Goal: Feedback & Contribution: Leave review/rating

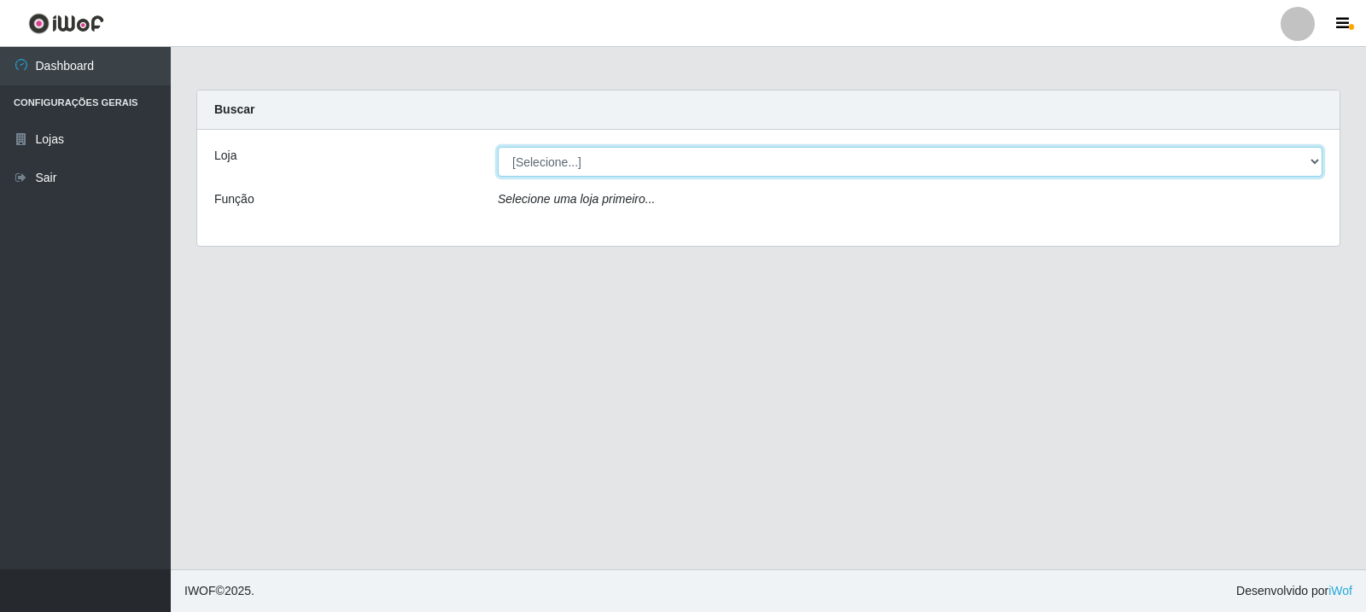
click at [847, 166] on select "[Selecione...] Rede Compras Supermercados - LOJA 3" at bounding box center [910, 162] width 825 height 30
select select "162"
click at [498, 147] on select "[Selecione...] Rede Compras Supermercados - LOJA 3" at bounding box center [910, 162] width 825 height 30
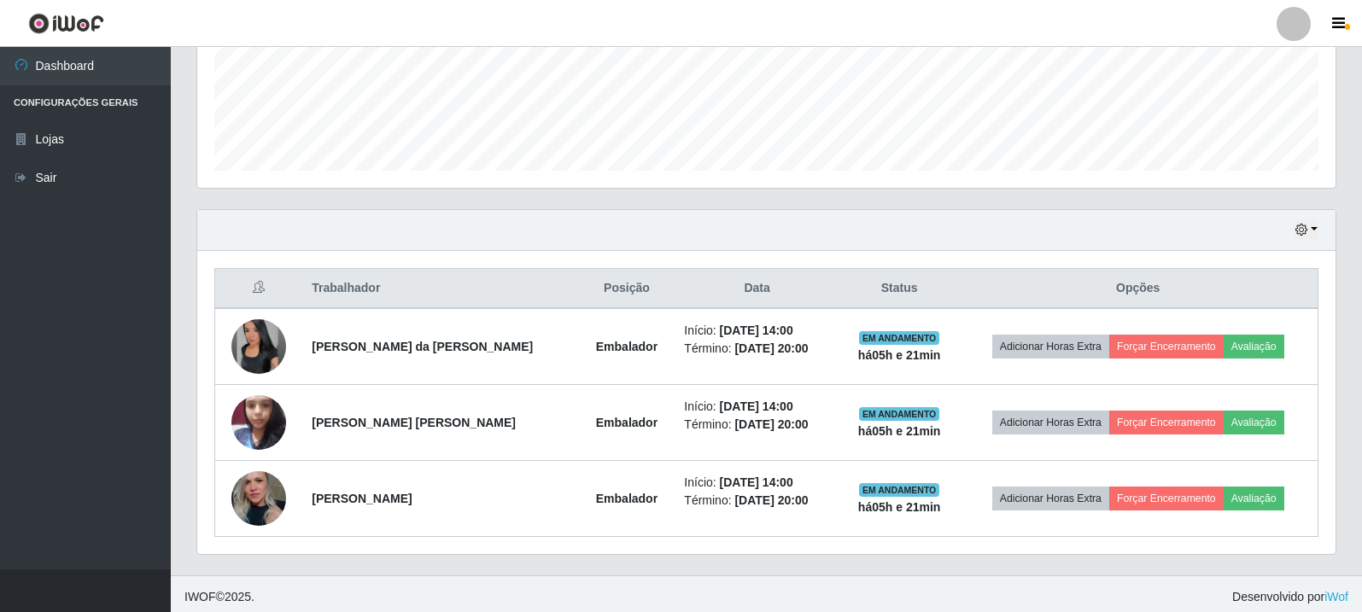
scroll to position [446, 0]
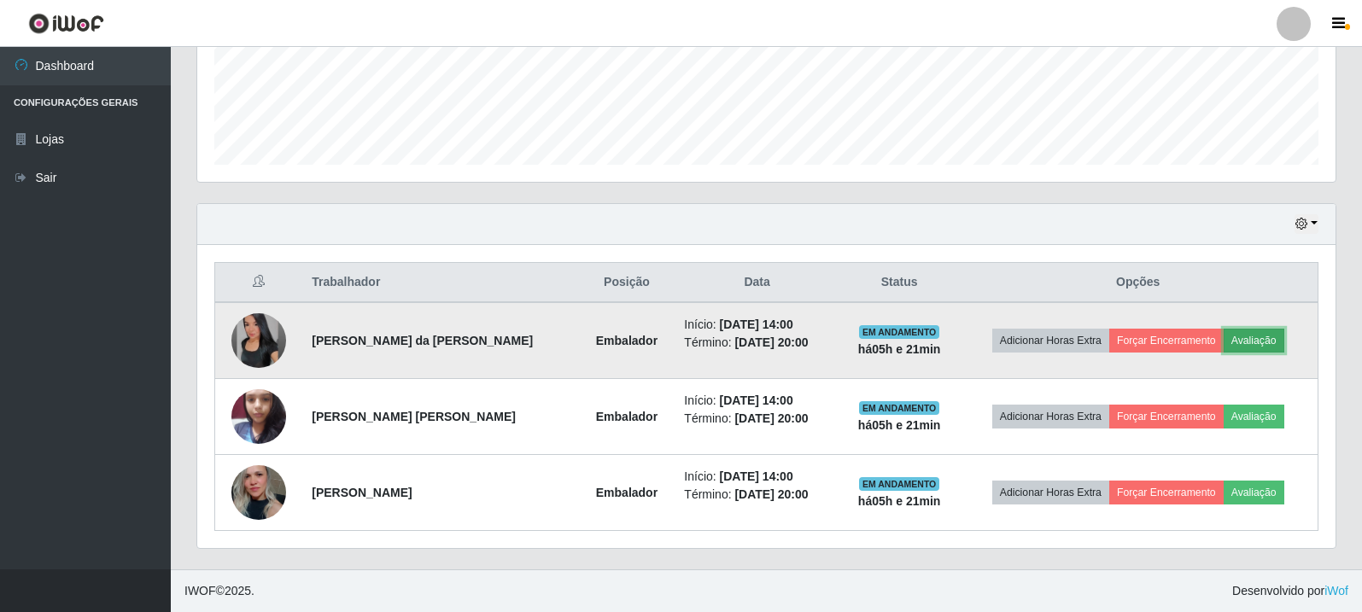
click at [1229, 339] on button "Avaliação" at bounding box center [1253, 341] width 61 height 24
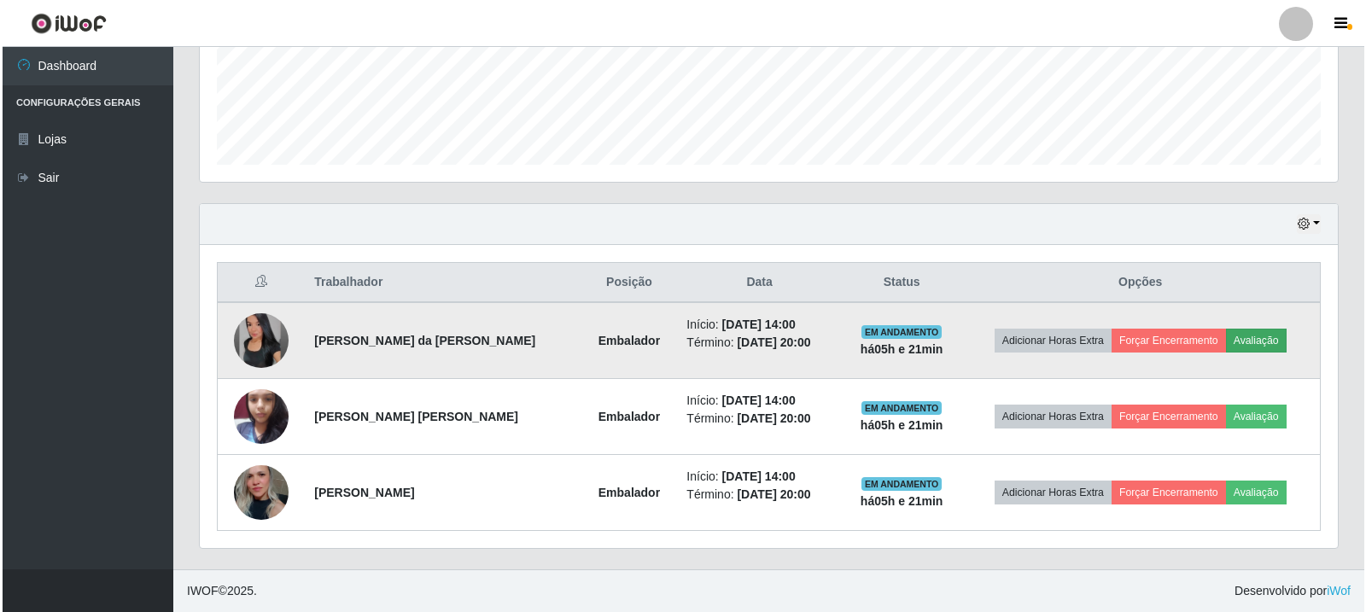
scroll to position [354, 1130]
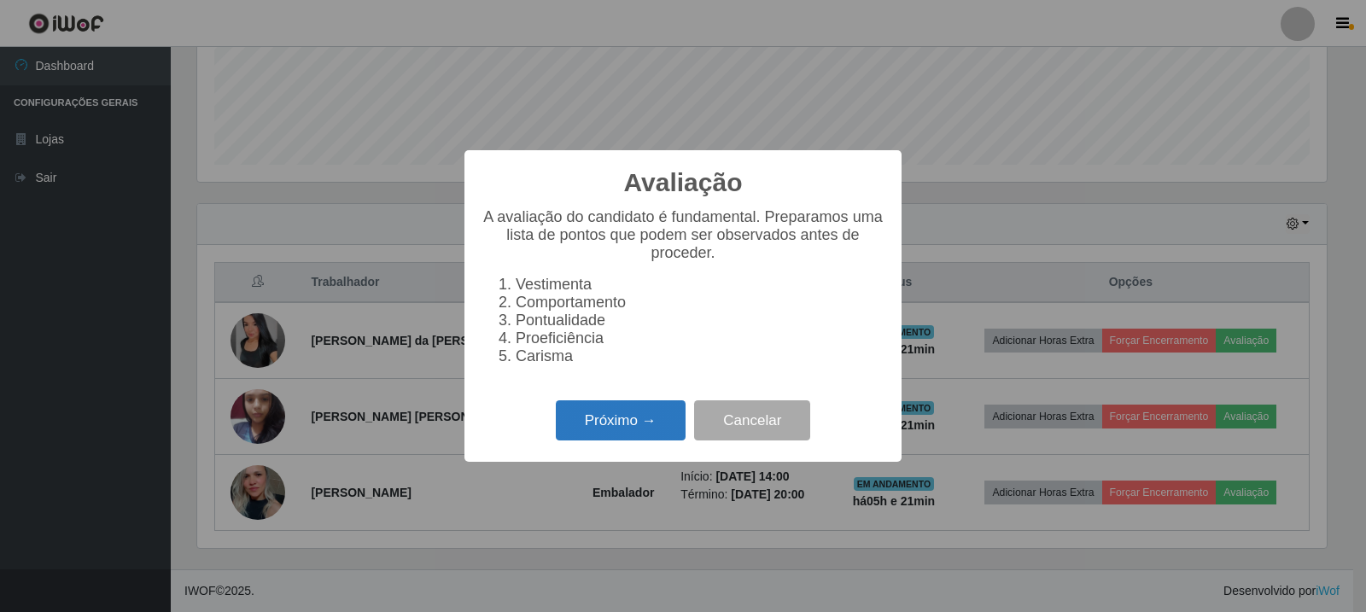
click at [650, 432] on button "Próximo →" at bounding box center [621, 420] width 130 height 40
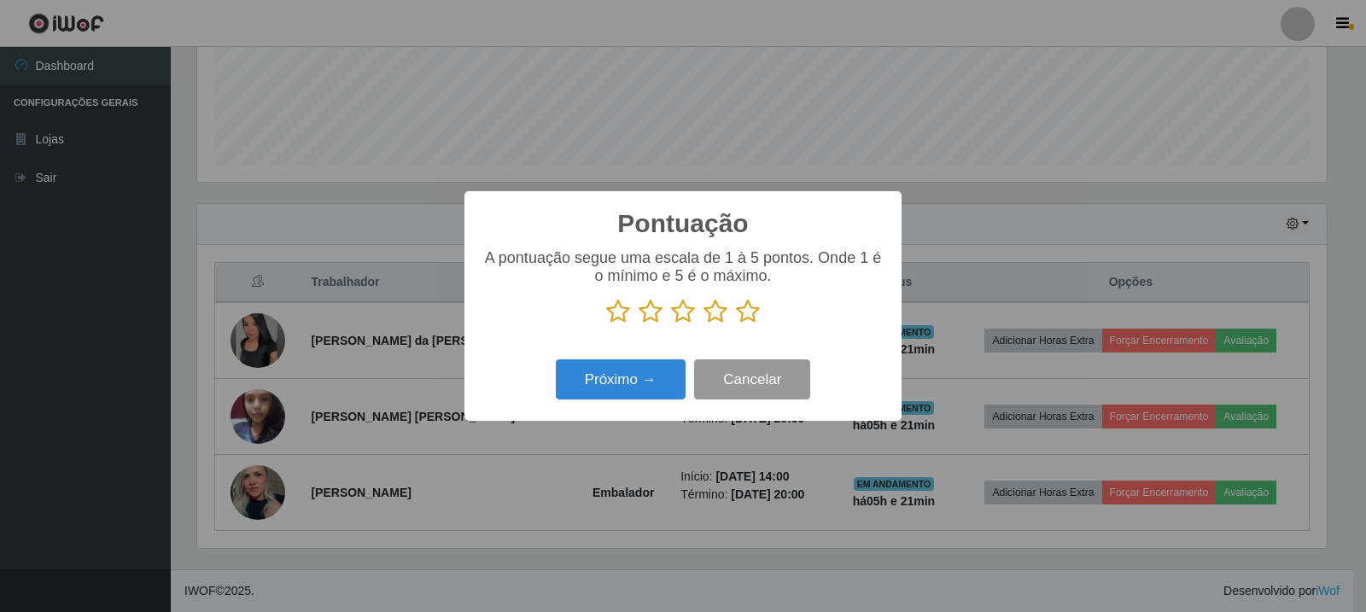
scroll to position [853406, 852630]
click at [747, 320] on icon at bounding box center [748, 312] width 24 height 26
click at [736, 324] on input "radio" at bounding box center [736, 324] width 0 height 0
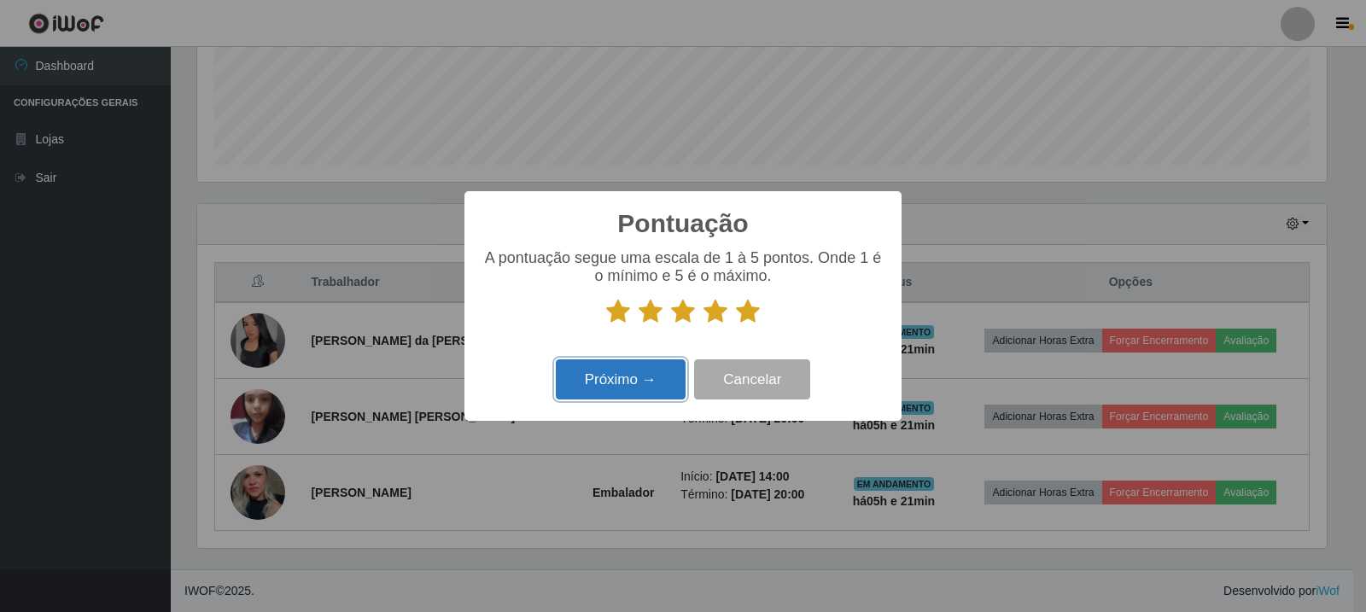
click at [598, 381] on button "Próximo →" at bounding box center [621, 379] width 130 height 40
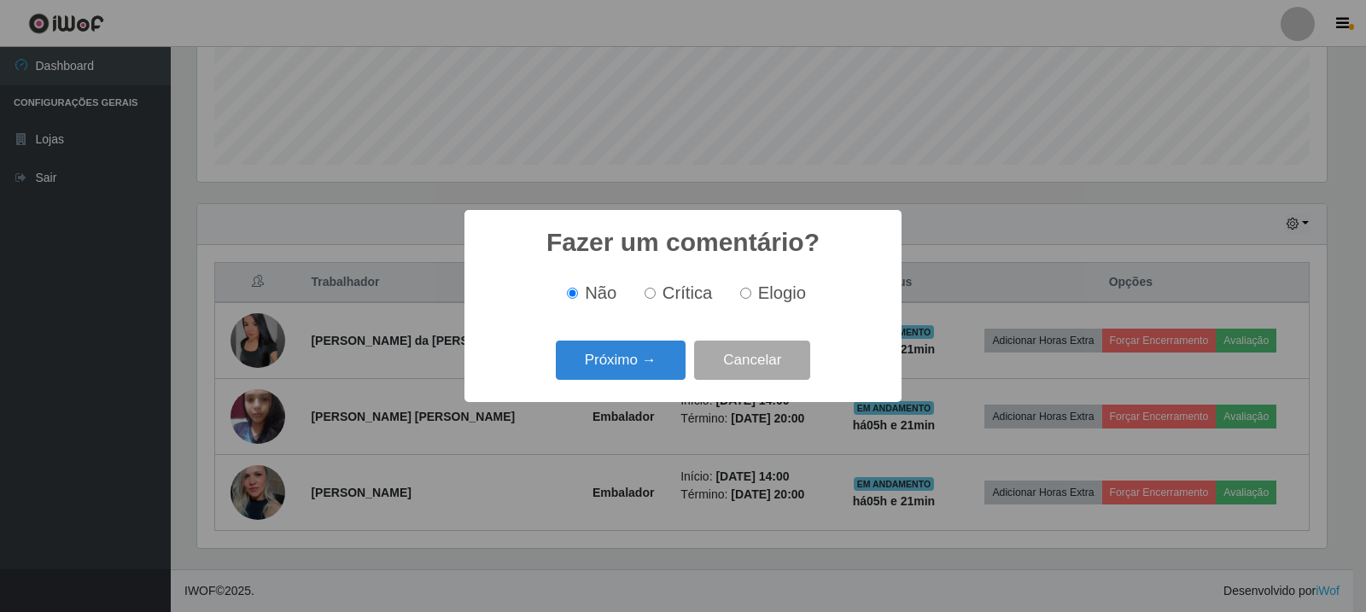
click at [748, 296] on input "Elogio" at bounding box center [745, 293] width 11 height 11
radio input "true"
click at [640, 355] on button "Próximo →" at bounding box center [621, 361] width 130 height 40
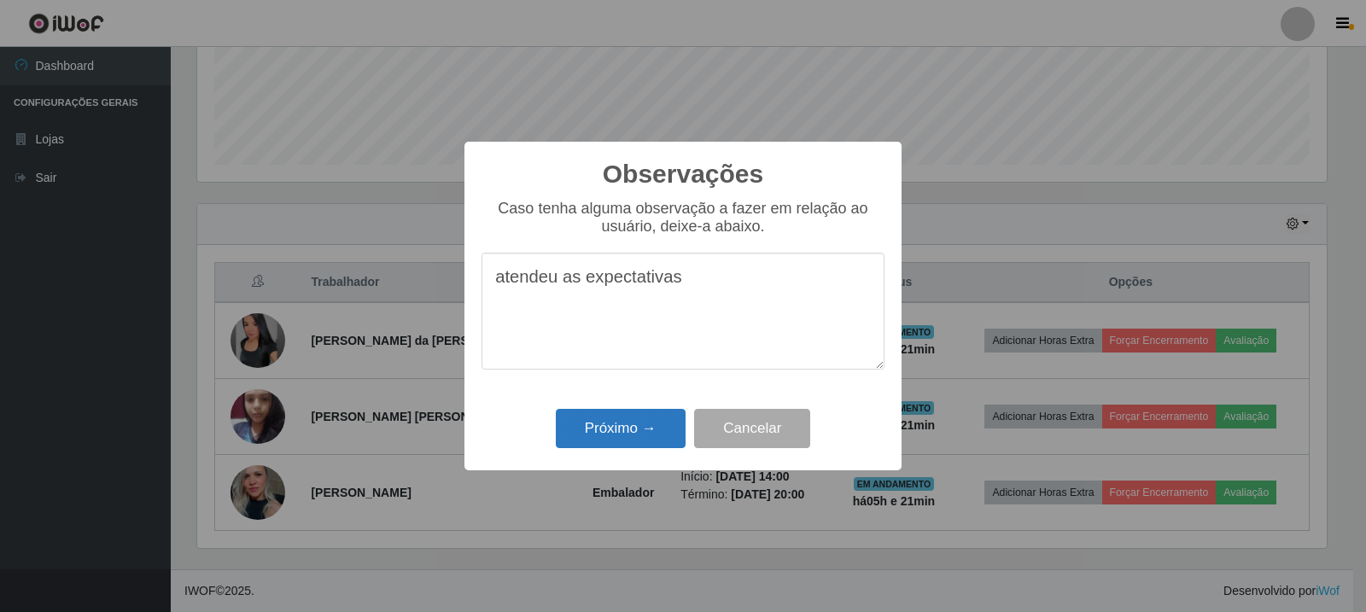
type textarea "atendeu as expectativas"
click at [641, 425] on button "Próximo →" at bounding box center [621, 429] width 130 height 40
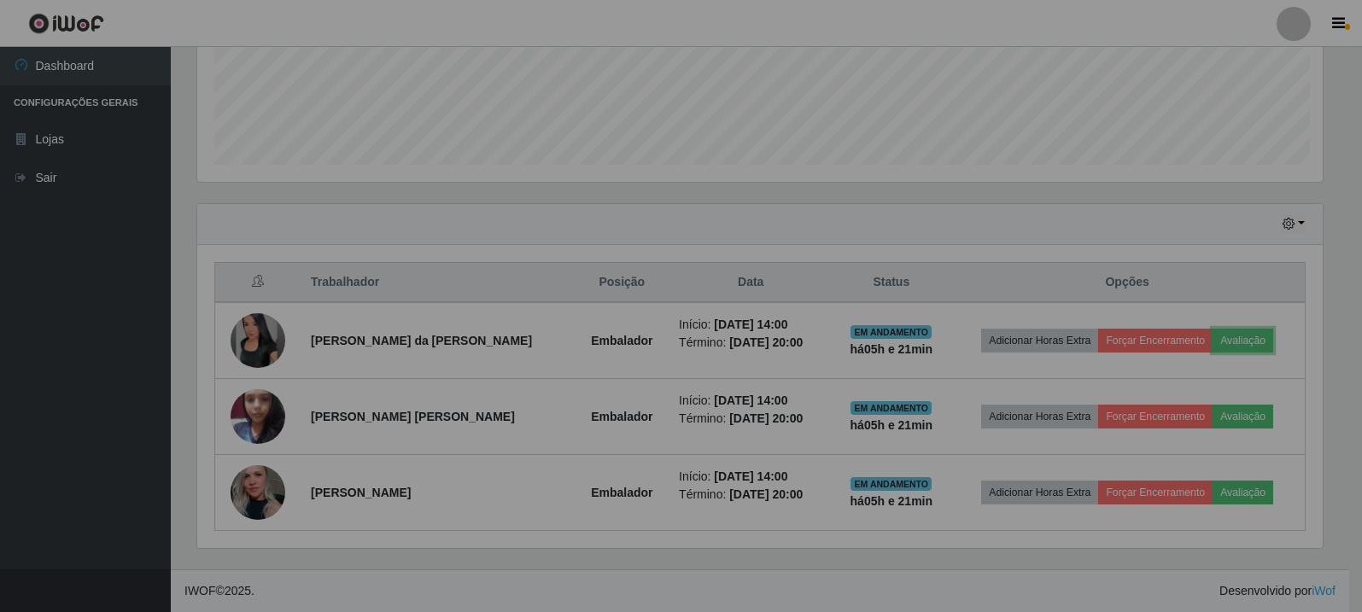
scroll to position [354, 1138]
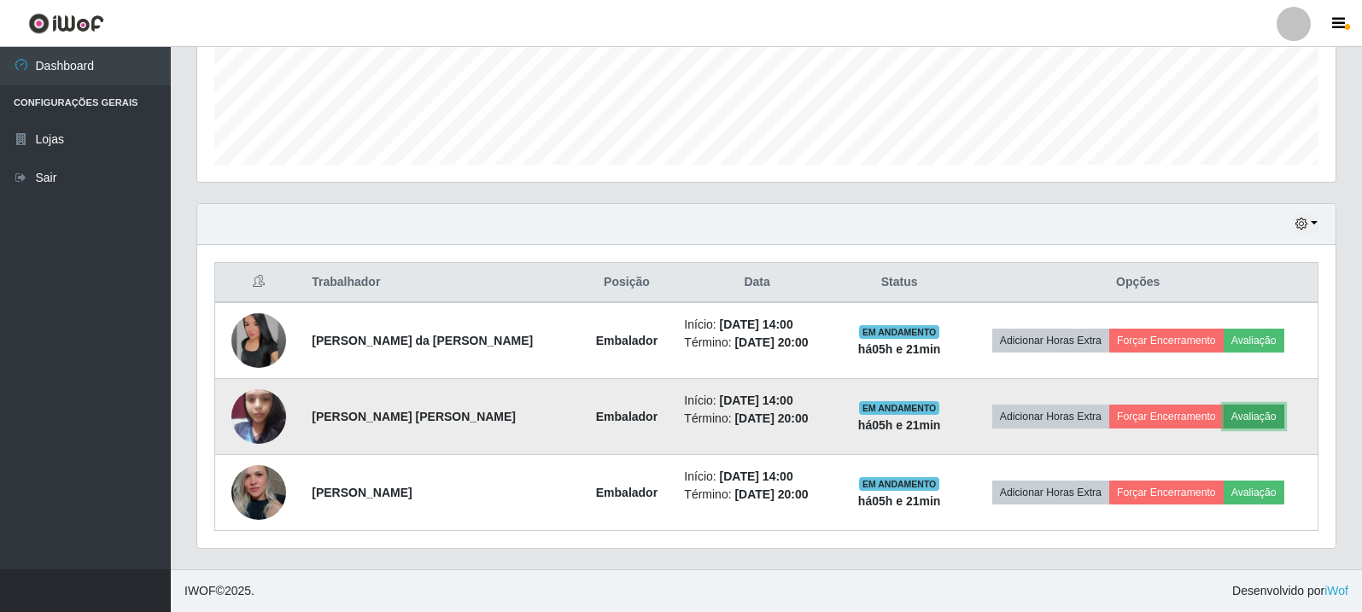
click at [1248, 419] on button "Avaliação" at bounding box center [1253, 417] width 61 height 24
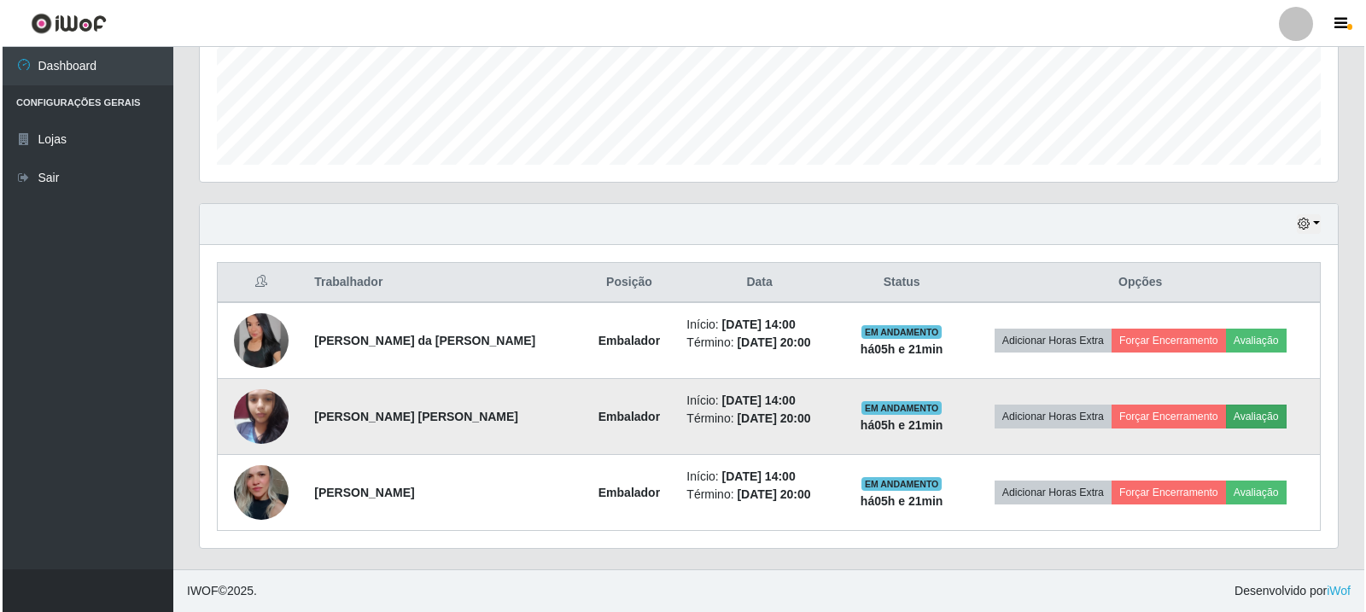
scroll to position [354, 1130]
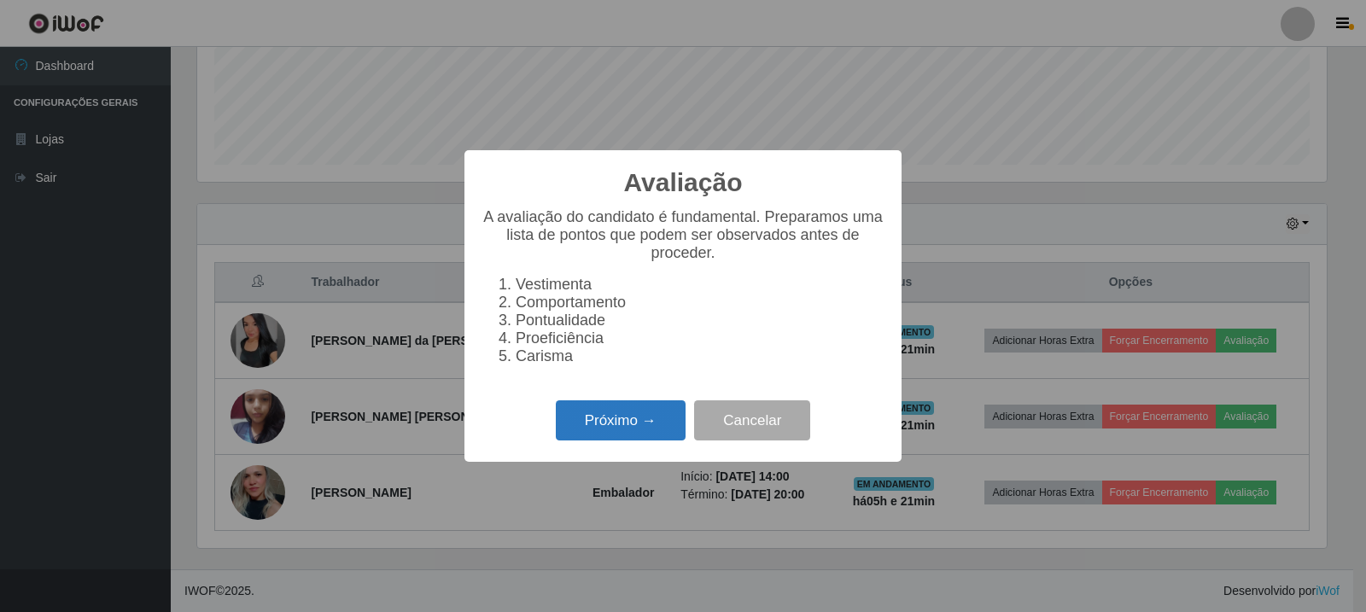
click at [598, 436] on button "Próximo →" at bounding box center [621, 420] width 130 height 40
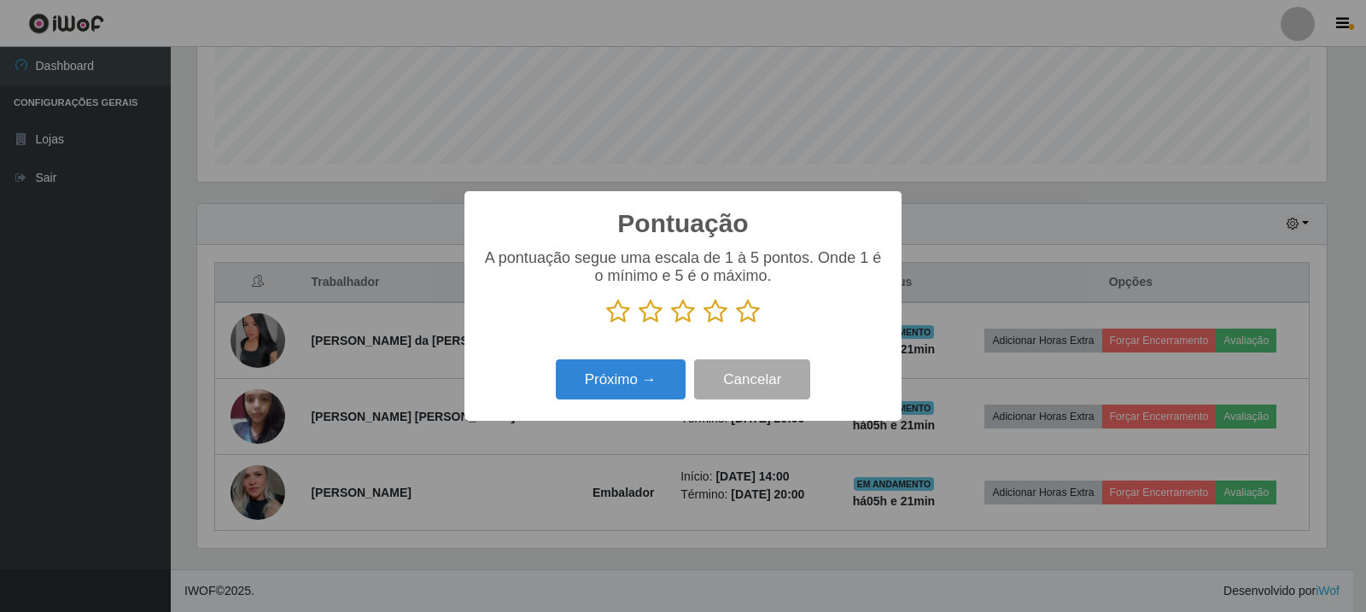
scroll to position [853406, 852630]
click at [751, 307] on icon at bounding box center [748, 312] width 24 height 26
click at [736, 324] on input "radio" at bounding box center [736, 324] width 0 height 0
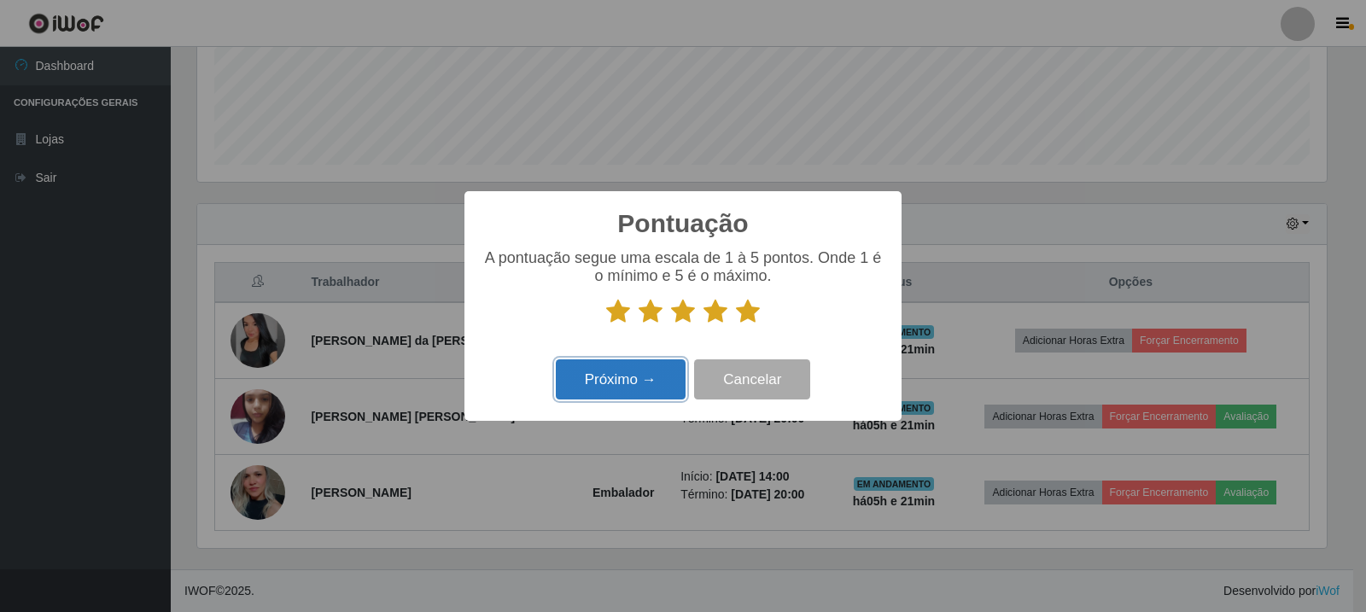
click at [649, 369] on button "Próximo →" at bounding box center [621, 379] width 130 height 40
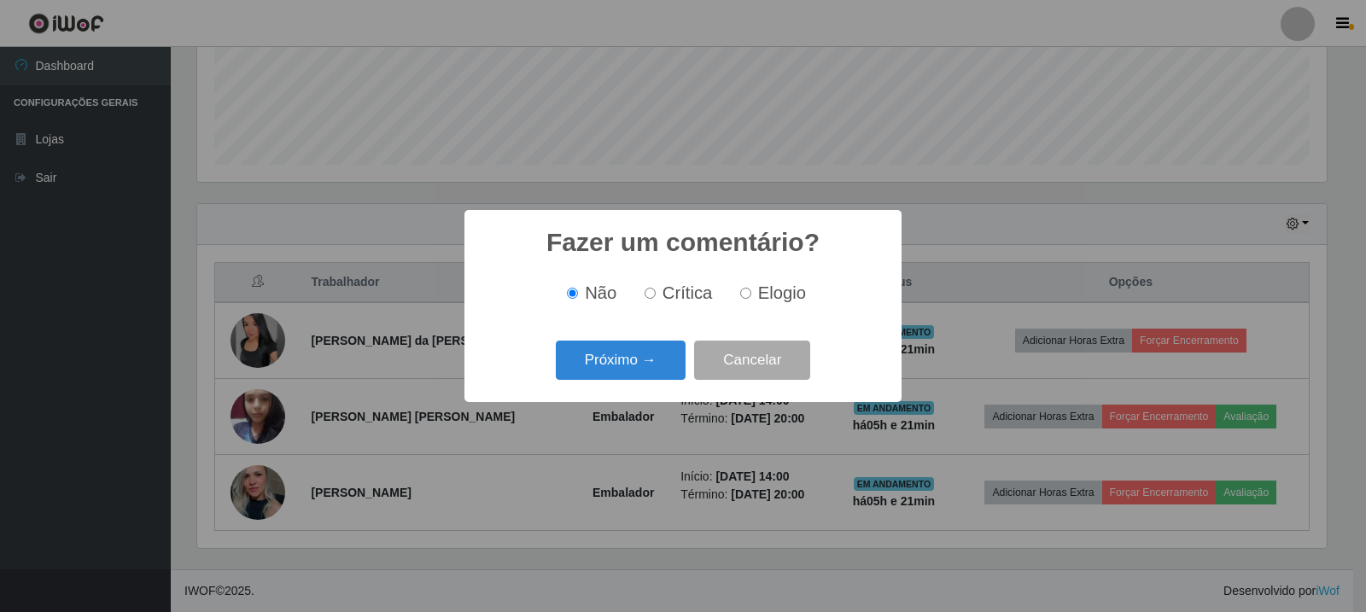
click at [749, 295] on input "Elogio" at bounding box center [745, 293] width 11 height 11
radio input "true"
click at [651, 358] on button "Próximo →" at bounding box center [621, 361] width 130 height 40
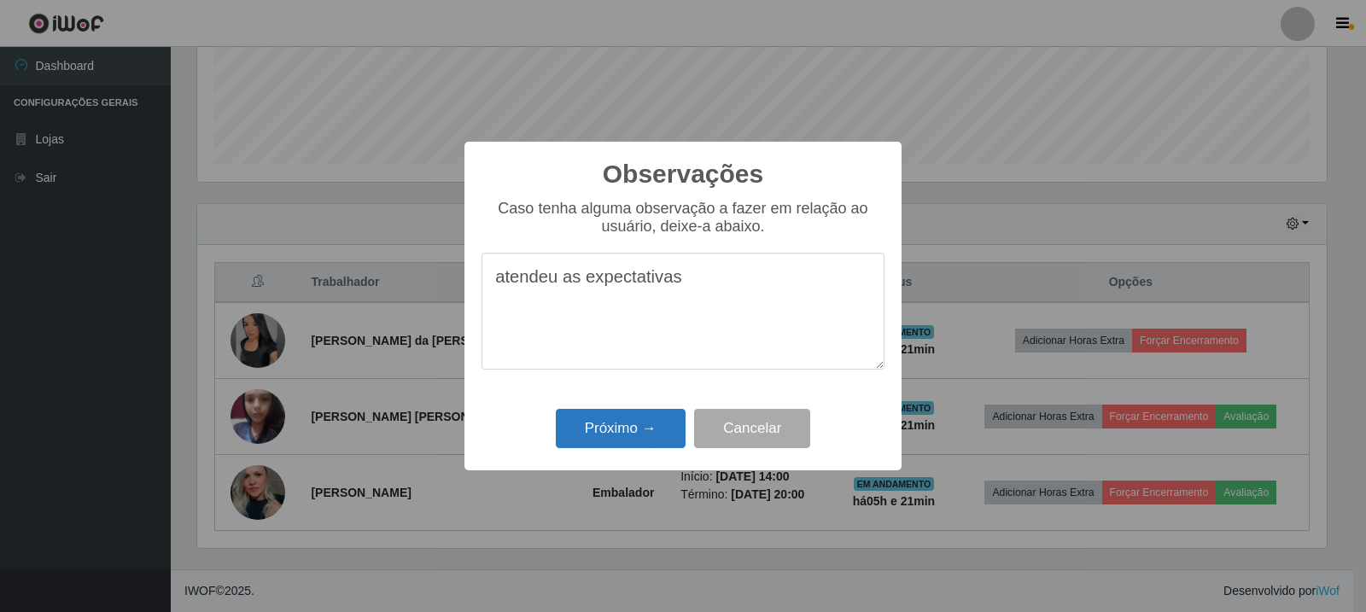
type textarea "atendeu as expectativas"
click at [606, 446] on button "Próximo →" at bounding box center [621, 429] width 130 height 40
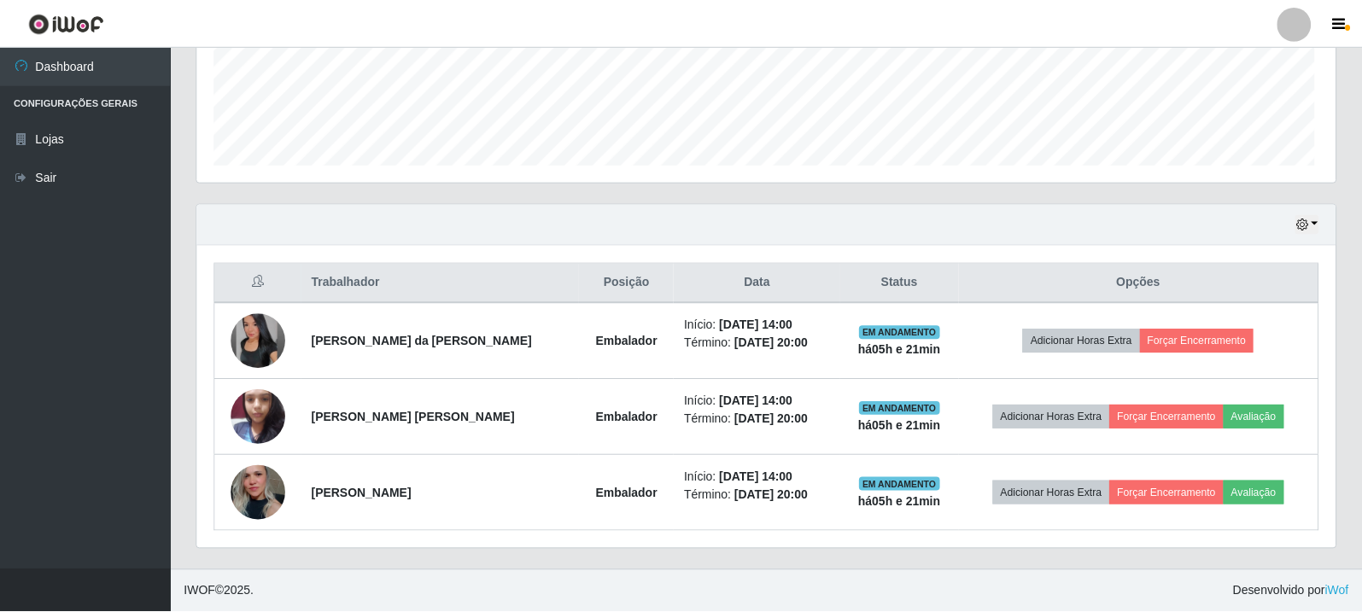
scroll to position [354, 1138]
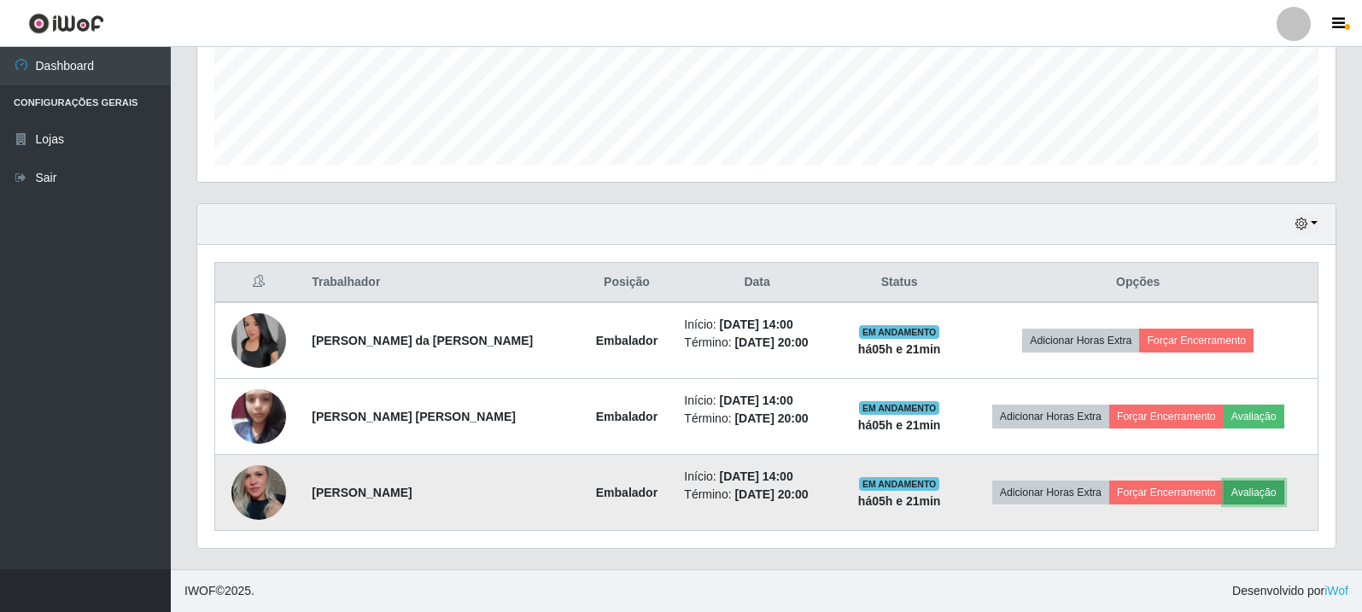
click at [1269, 489] on button "Avaliação" at bounding box center [1253, 493] width 61 height 24
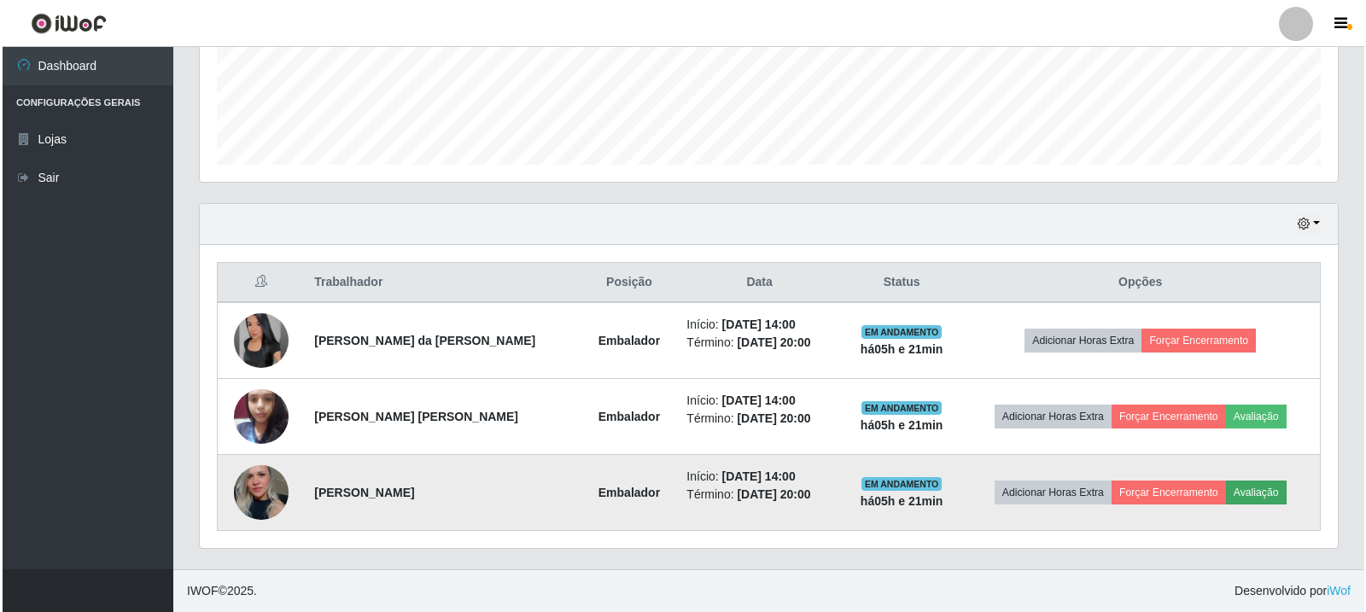
scroll to position [354, 1130]
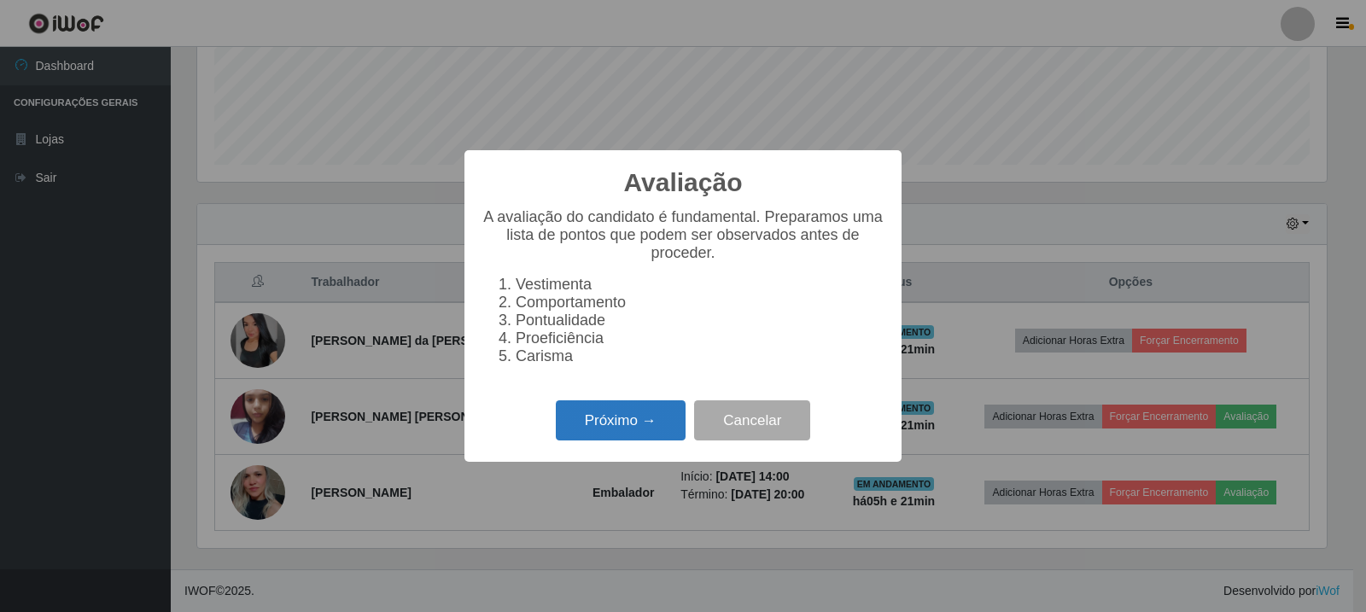
click at [672, 425] on button "Próximo →" at bounding box center [621, 420] width 130 height 40
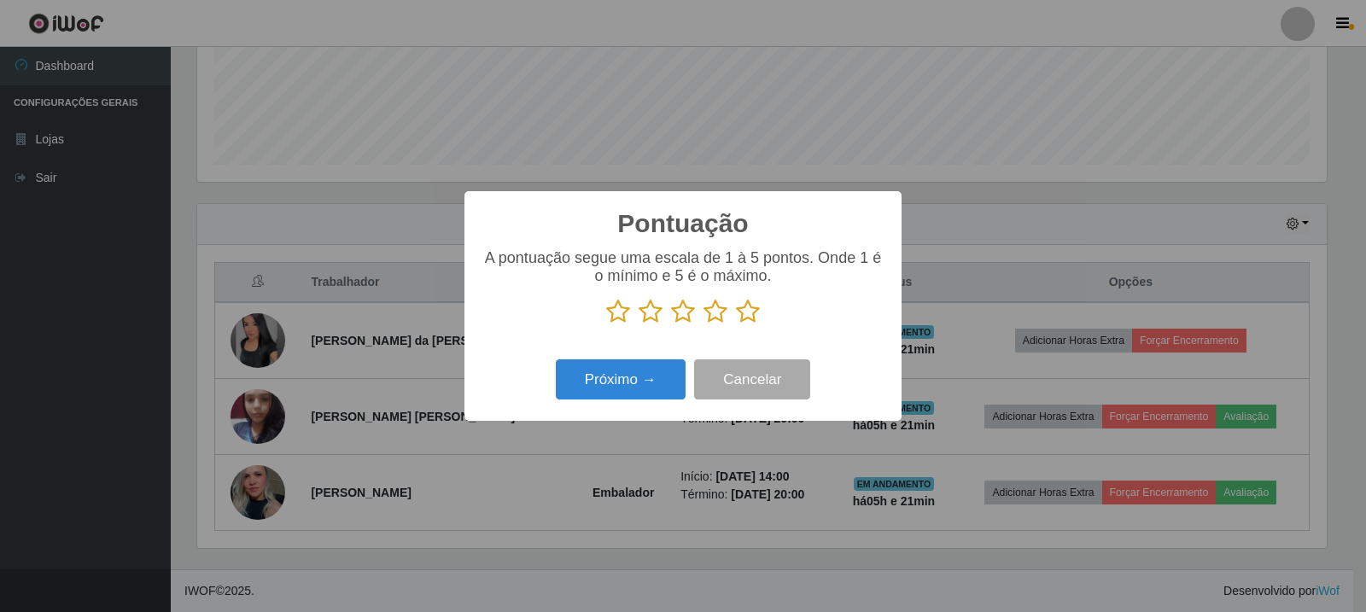
click at [748, 311] on icon at bounding box center [748, 312] width 24 height 26
click at [736, 324] on input "radio" at bounding box center [736, 324] width 0 height 0
click at [628, 382] on button "Próximo →" at bounding box center [621, 379] width 130 height 40
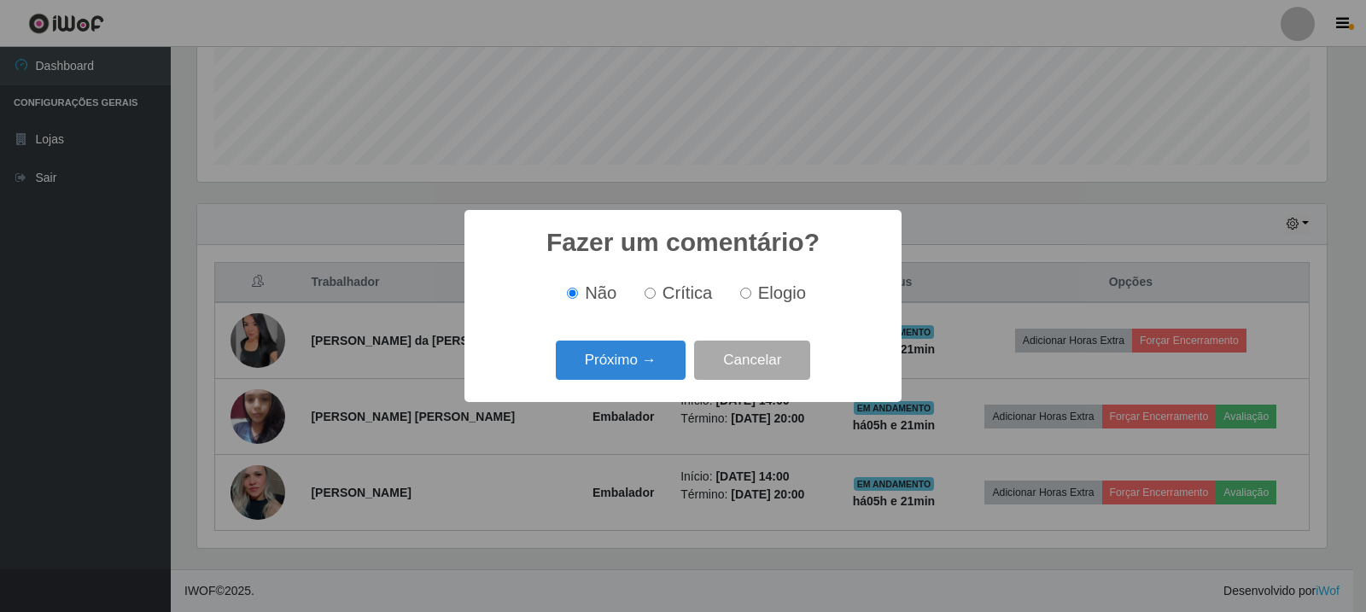
click at [742, 295] on input "Elogio" at bounding box center [745, 293] width 11 height 11
radio input "true"
click at [664, 354] on button "Próximo →" at bounding box center [621, 361] width 130 height 40
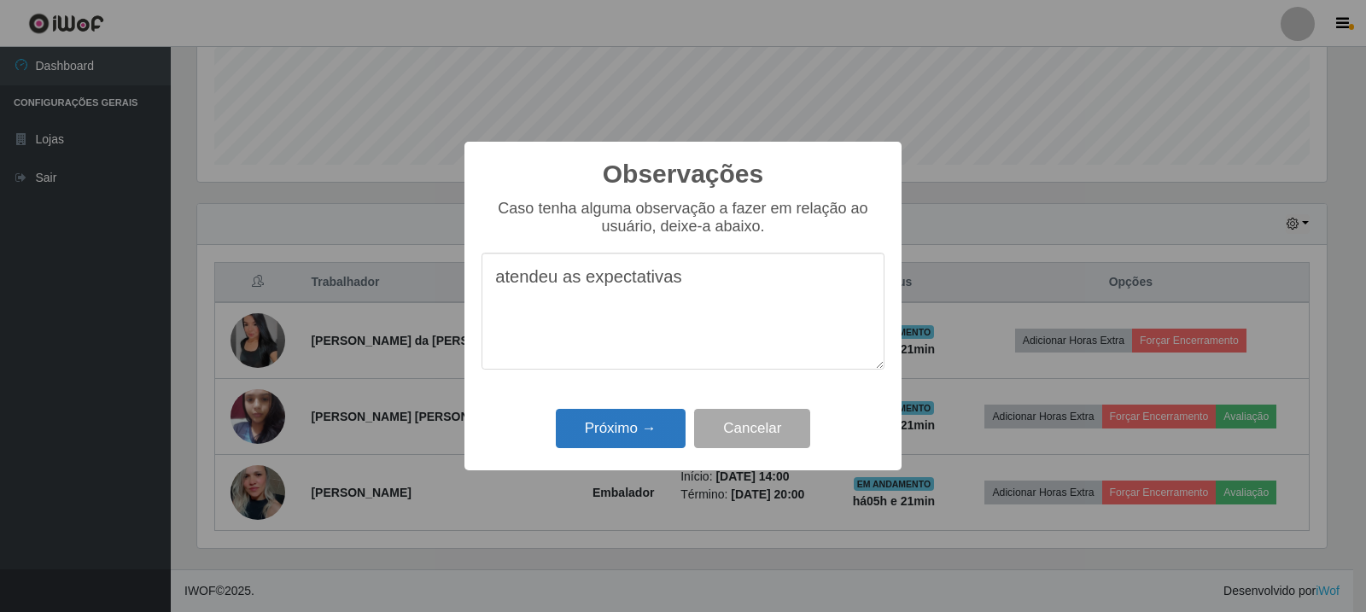
type textarea "atendeu as expectativas"
click at [638, 431] on button "Próximo →" at bounding box center [621, 429] width 130 height 40
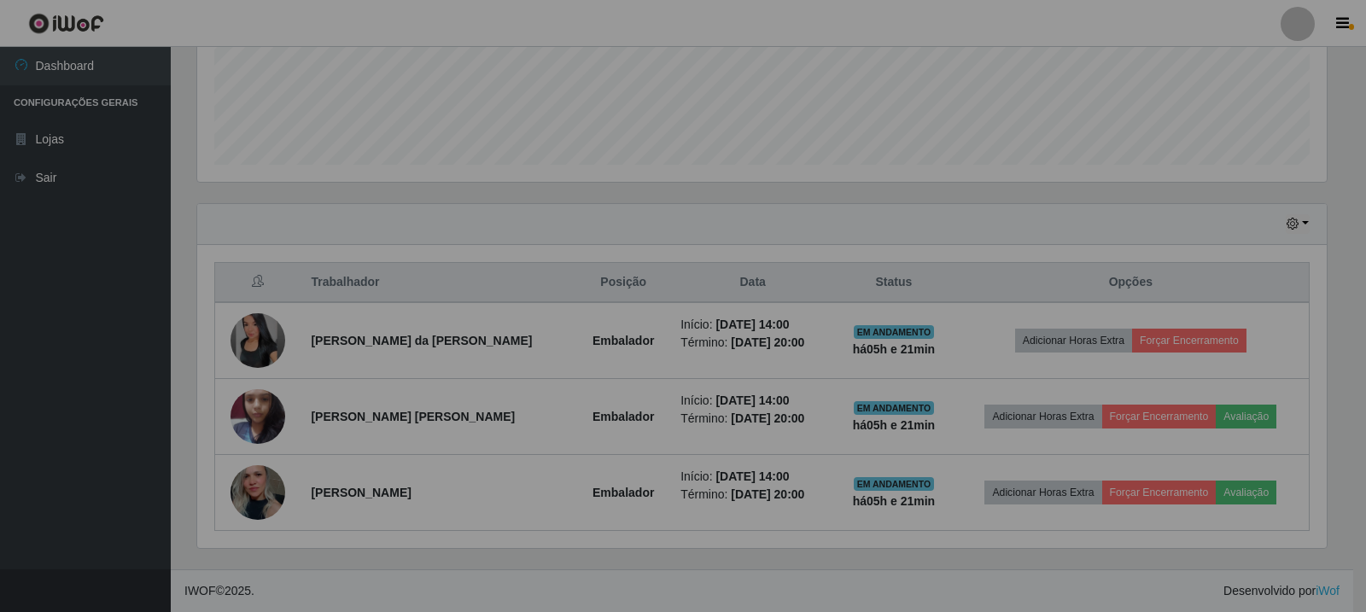
scroll to position [354, 1138]
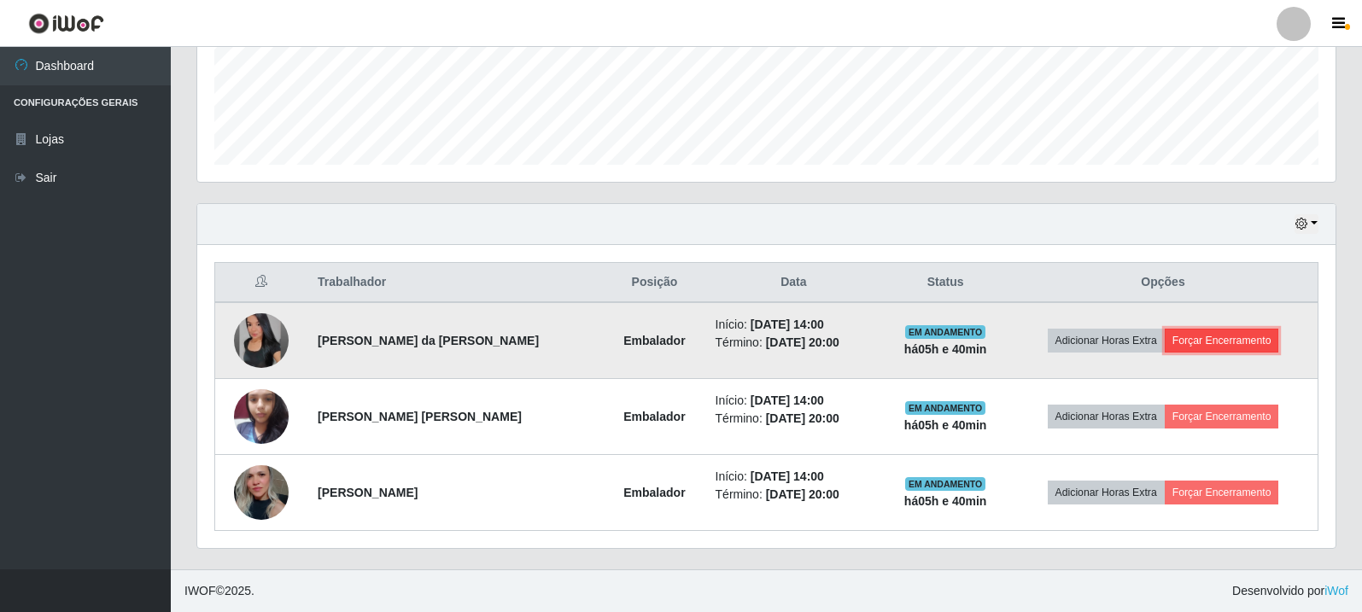
click at [1234, 338] on button "Forçar Encerramento" at bounding box center [1222, 341] width 114 height 24
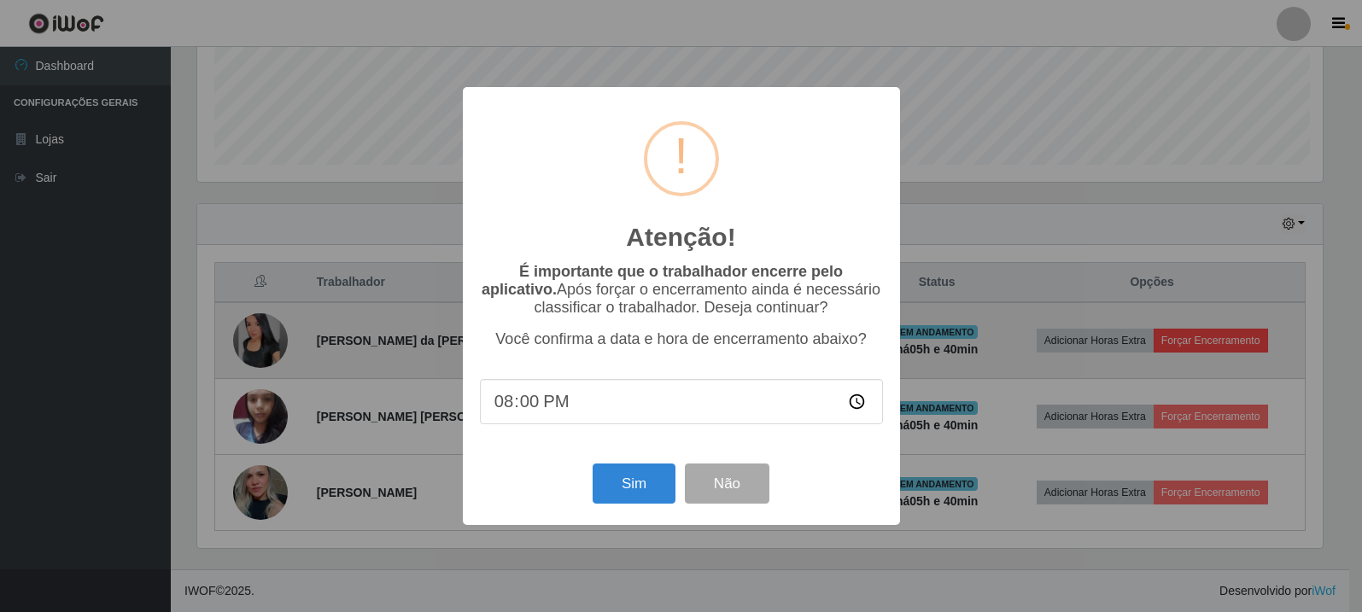
scroll to position [354, 1130]
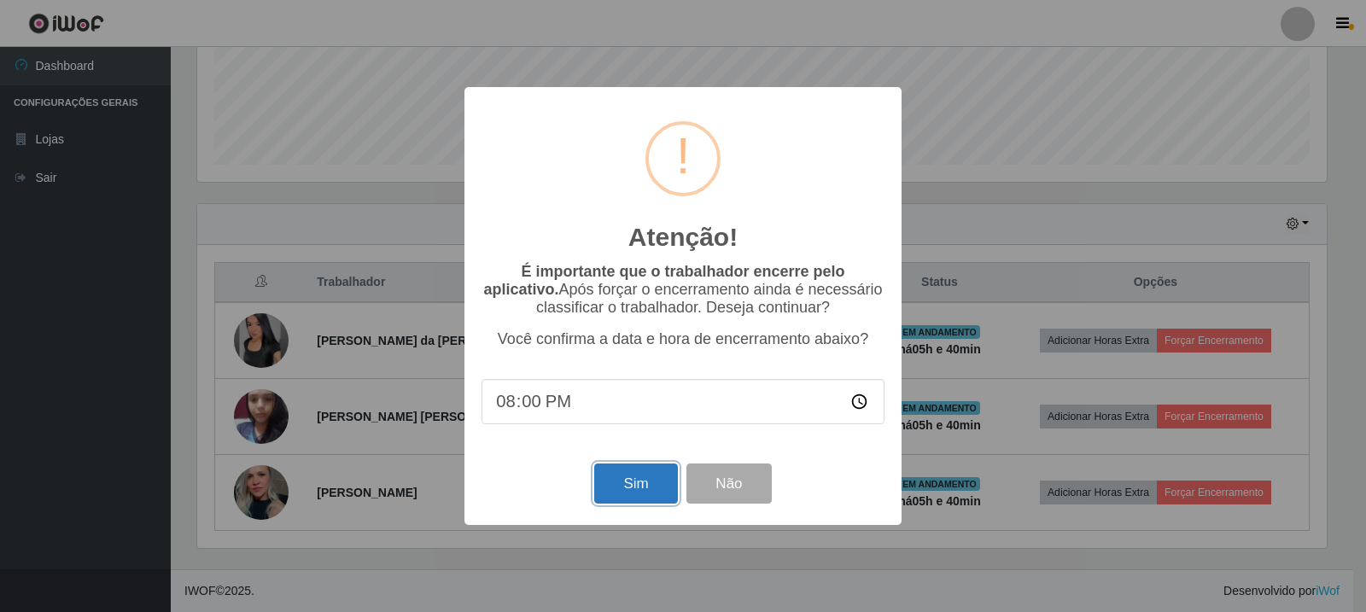
click at [633, 485] on button "Sim" at bounding box center [635, 484] width 83 height 40
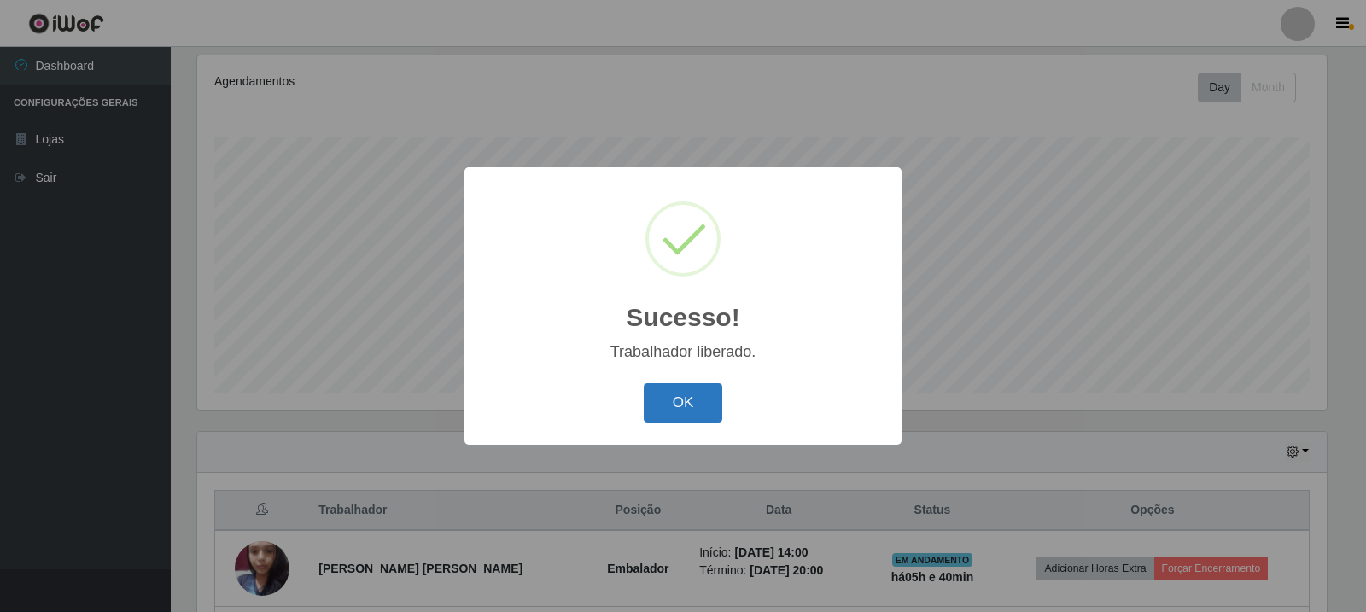
click at [666, 409] on button "OK" at bounding box center [683, 403] width 79 height 40
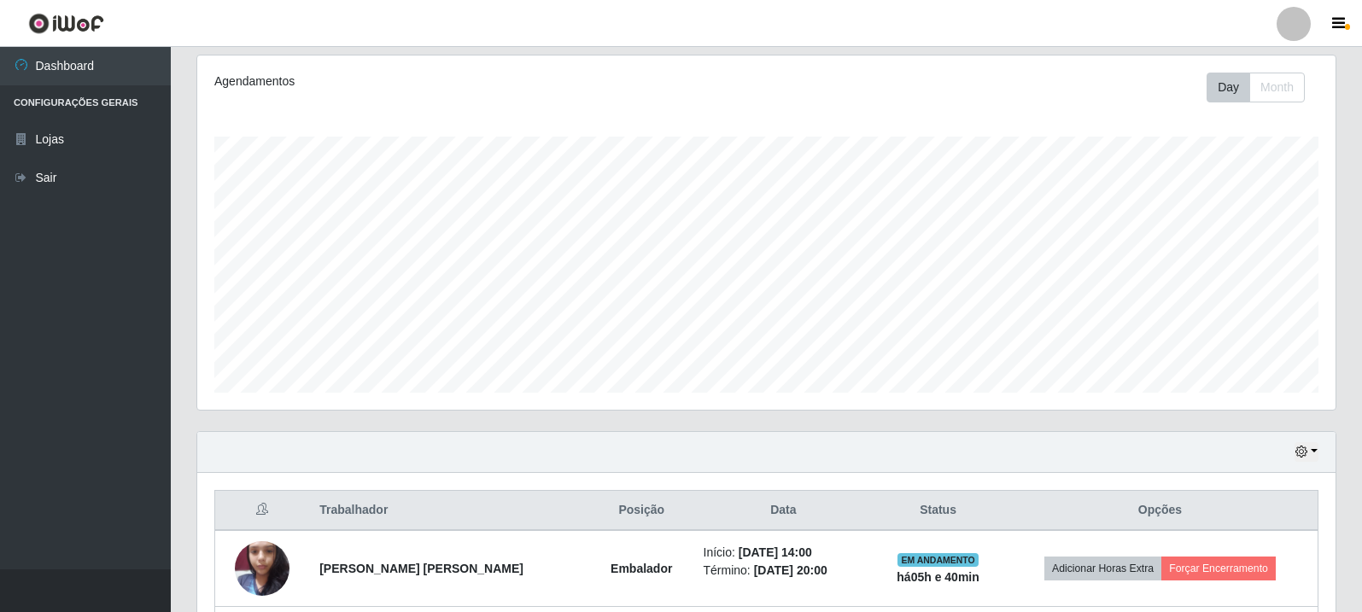
scroll to position [370, 0]
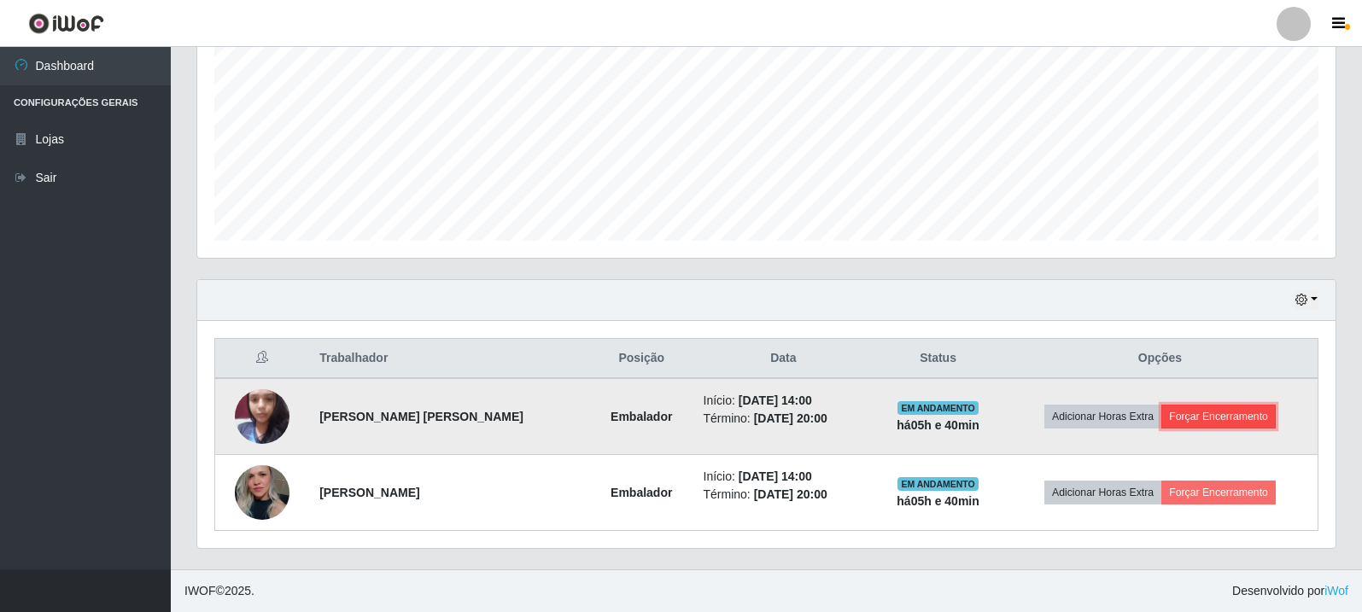
click at [1176, 424] on button "Forçar Encerramento" at bounding box center [1218, 417] width 114 height 24
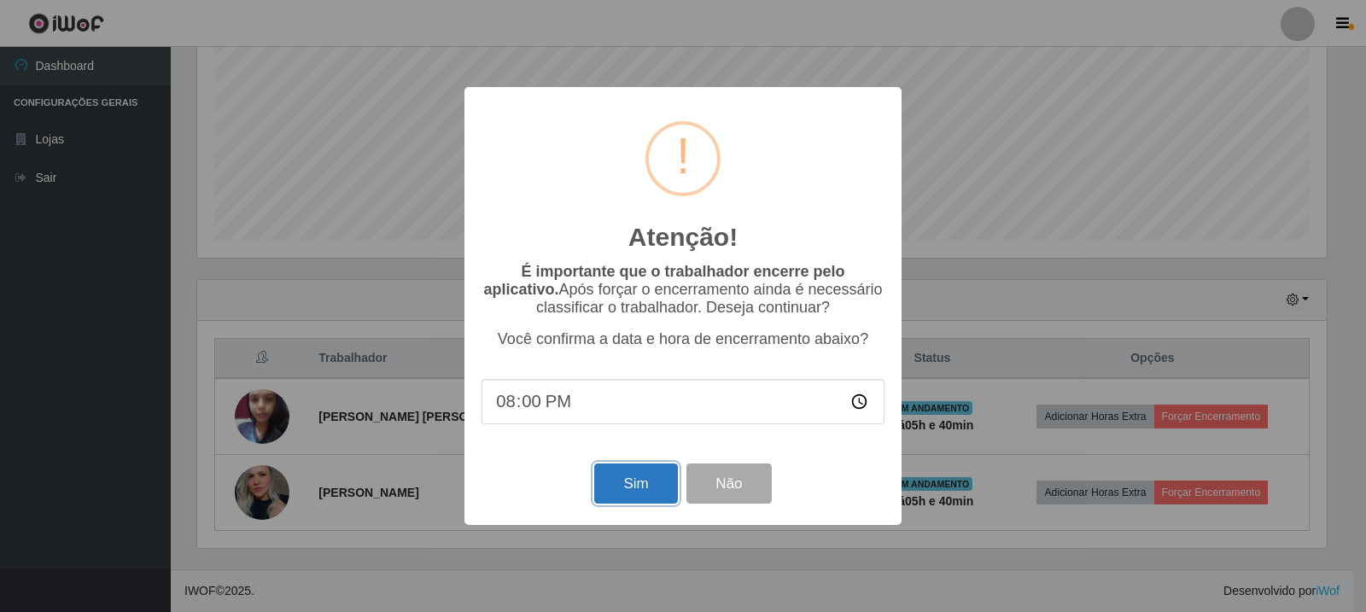
click at [660, 473] on button "Sim" at bounding box center [635, 484] width 83 height 40
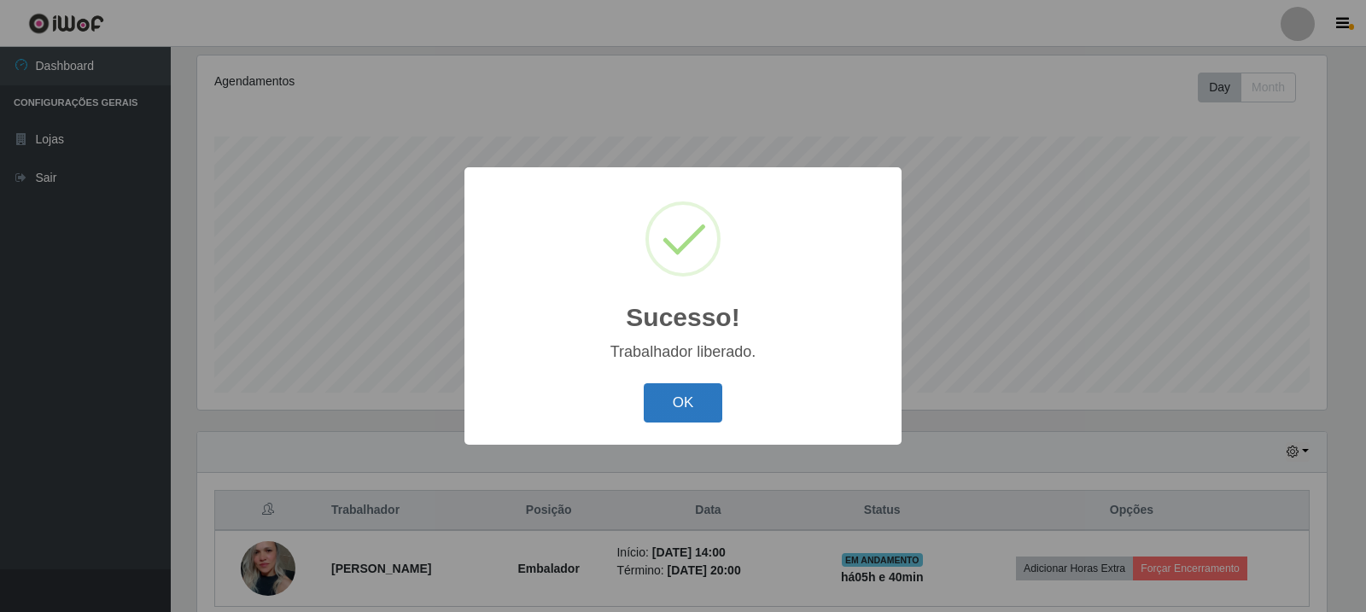
click at [657, 384] on button "OK" at bounding box center [683, 403] width 79 height 40
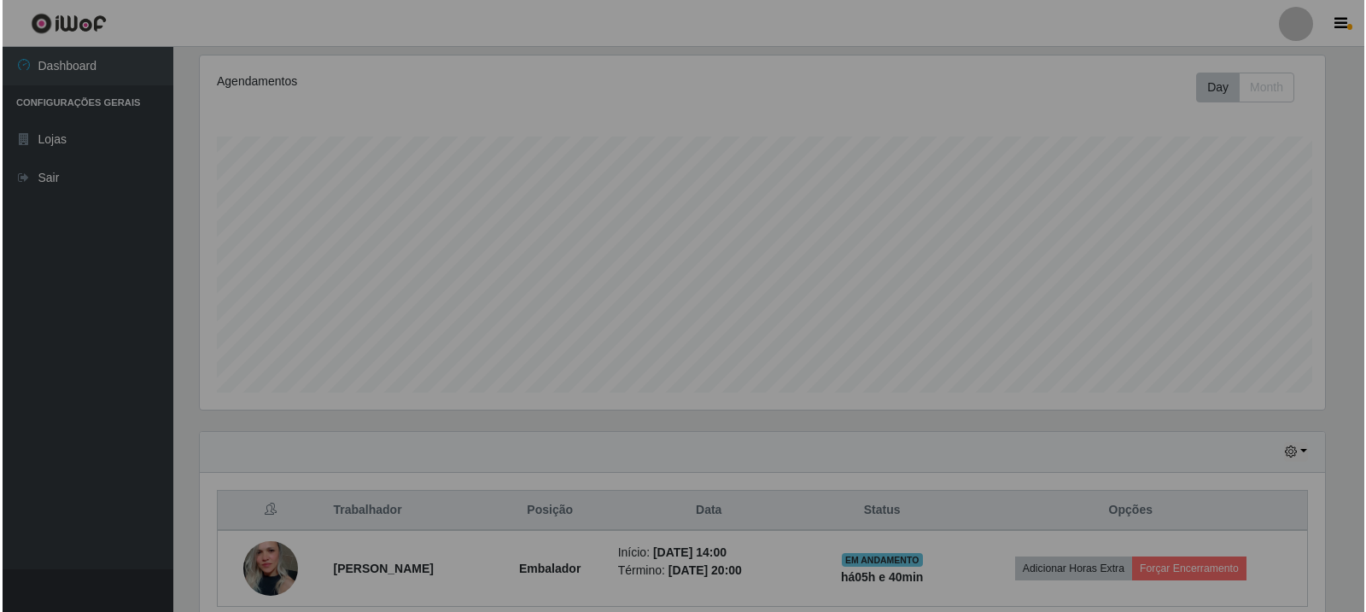
scroll to position [354, 1138]
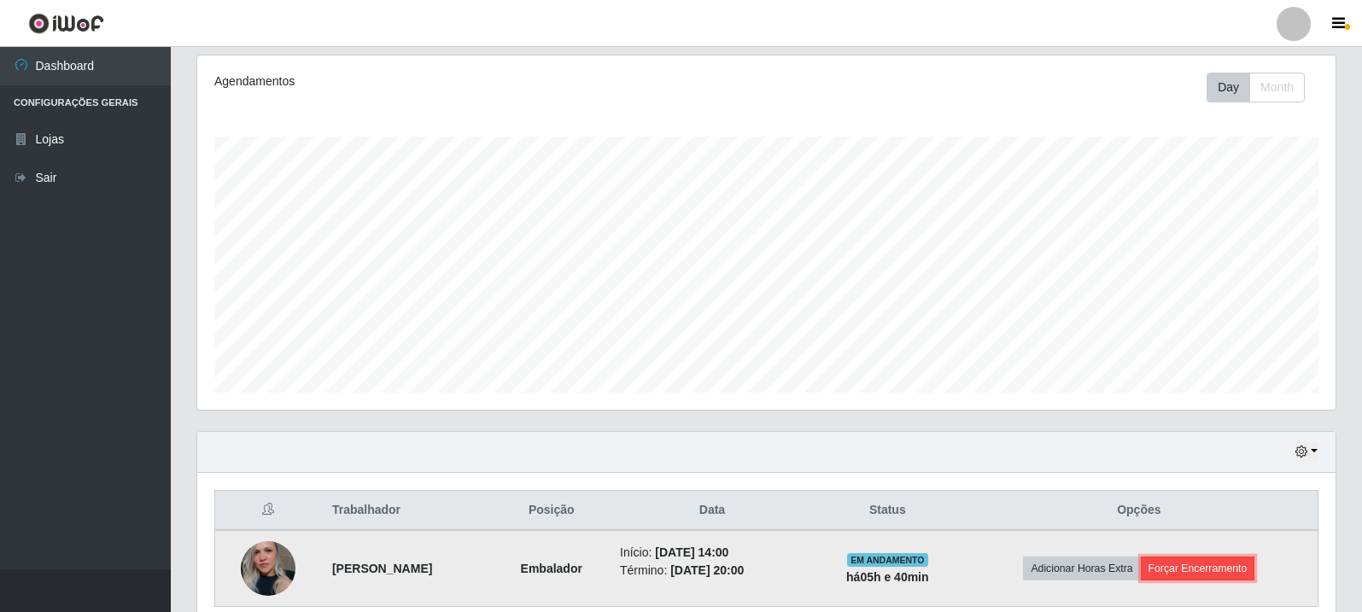
click at [1225, 566] on button "Forçar Encerramento" at bounding box center [1198, 569] width 114 height 24
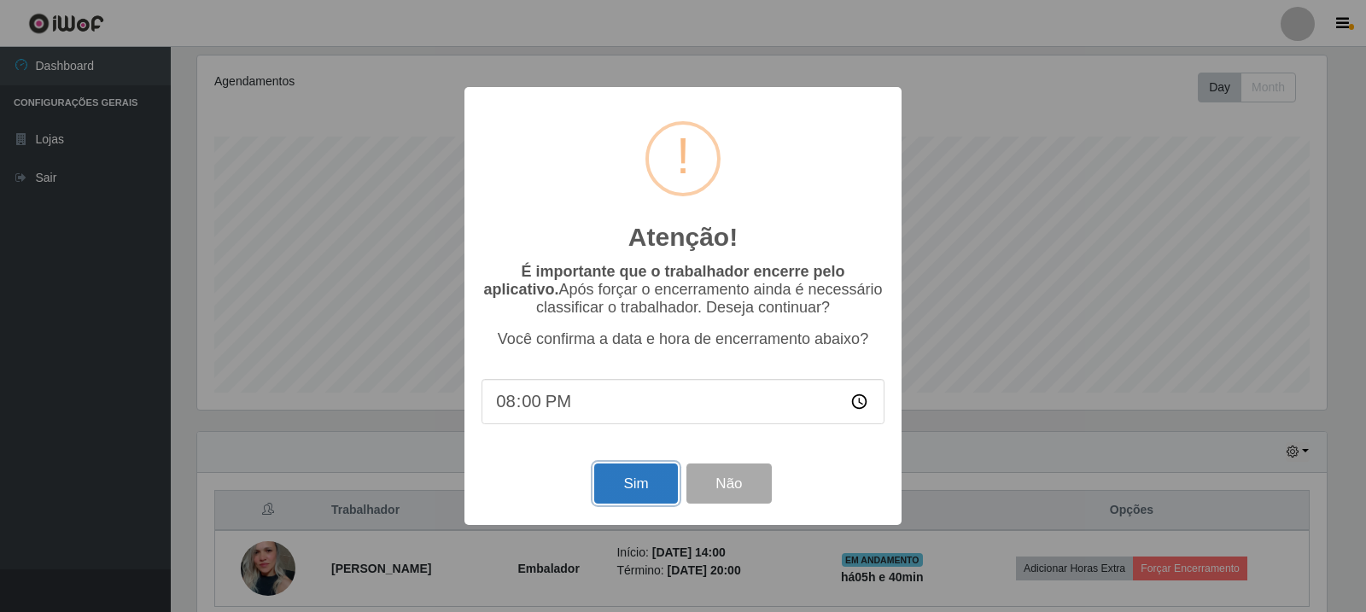
click at [649, 481] on button "Sim" at bounding box center [635, 484] width 83 height 40
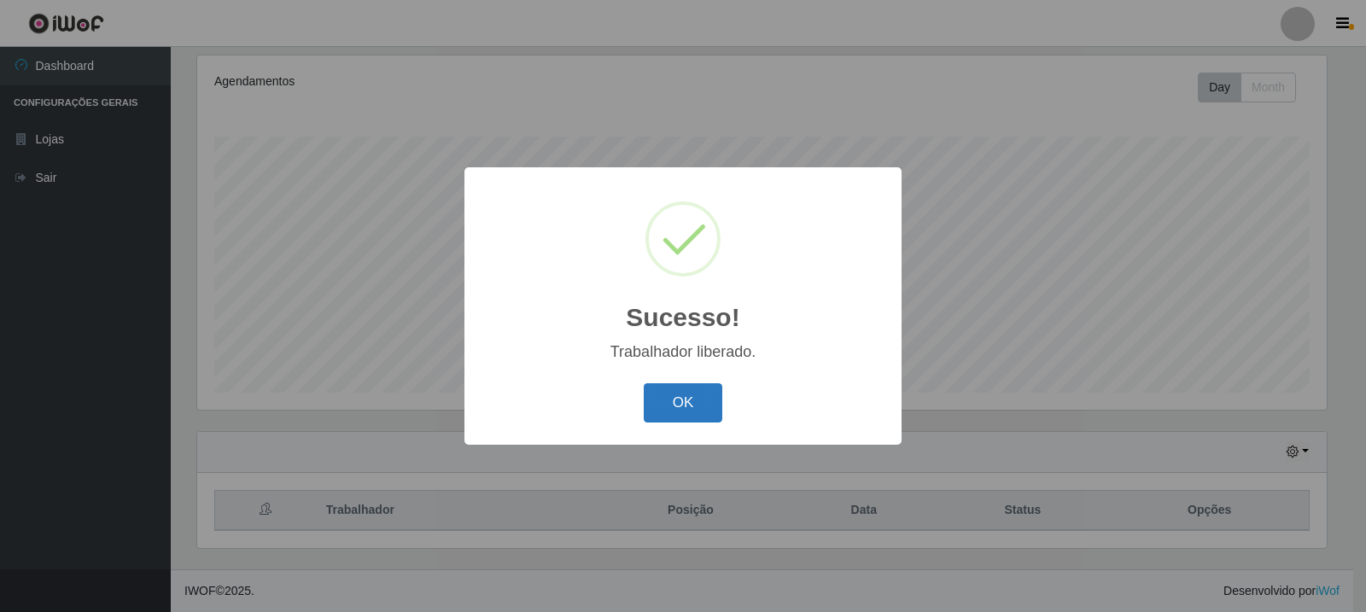
click at [663, 417] on button "OK" at bounding box center [683, 403] width 79 height 40
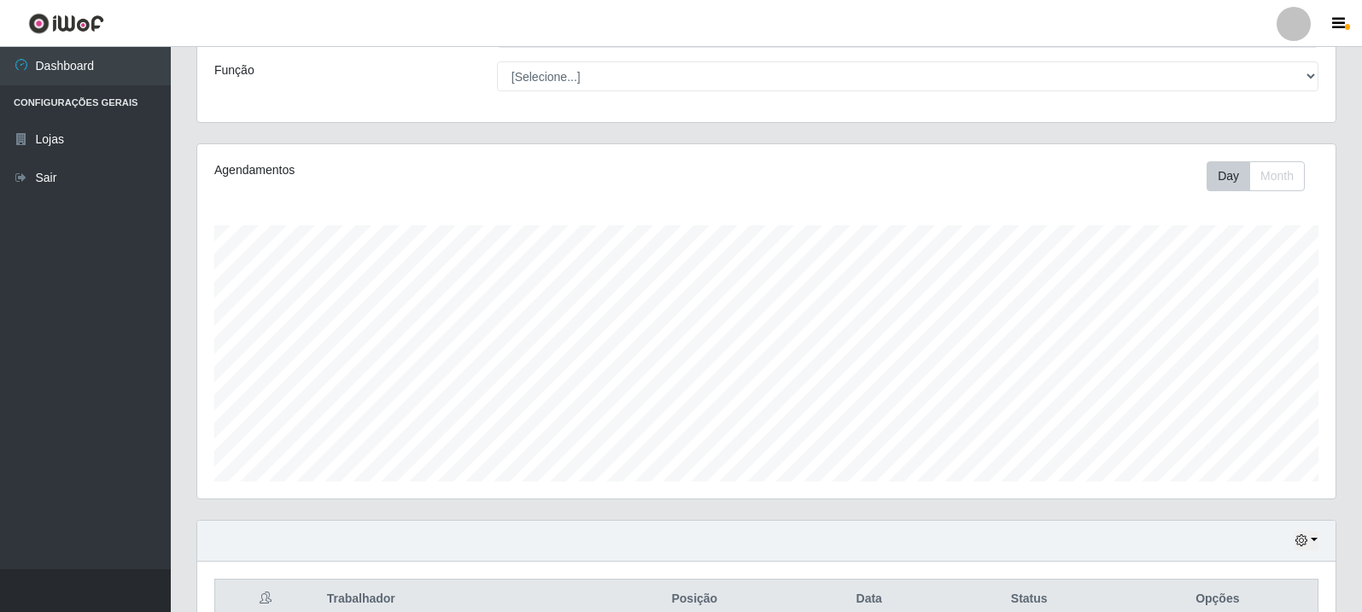
scroll to position [0, 0]
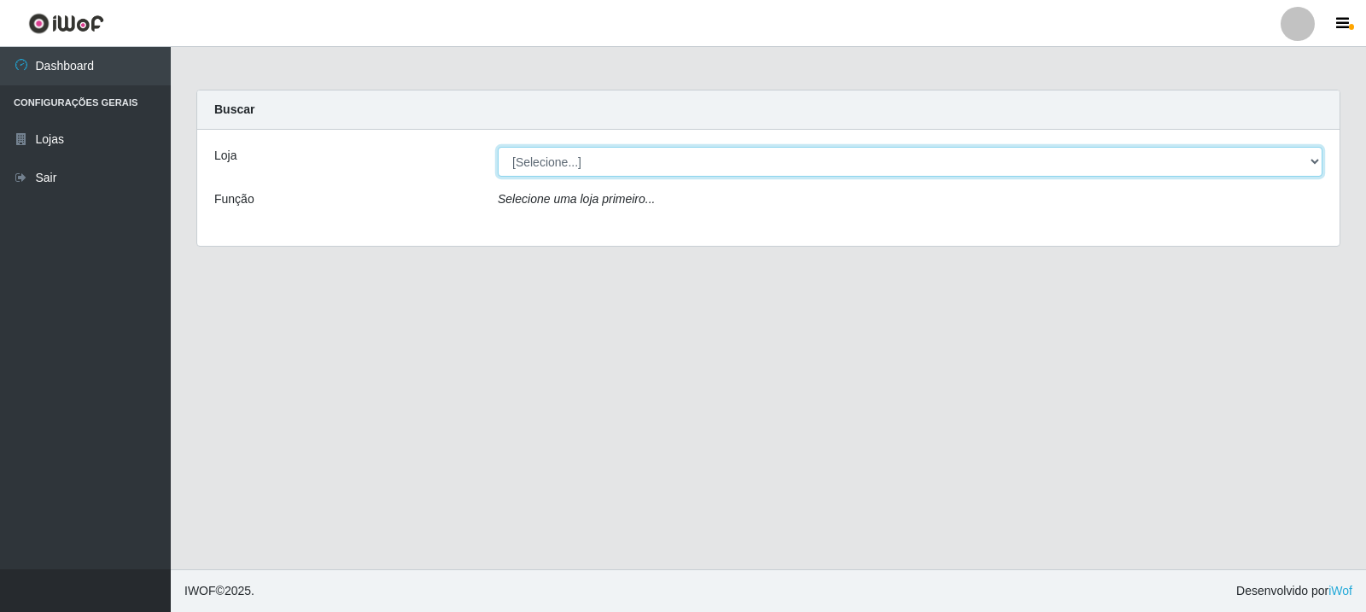
click at [798, 149] on select "[Selecione...] Rede Compras Supermercados - LOJA 3" at bounding box center [910, 162] width 825 height 30
select select "162"
click at [498, 147] on select "[Selecione...] Rede Compras Supermercados - LOJA 3" at bounding box center [910, 162] width 825 height 30
